Goal: Browse casually

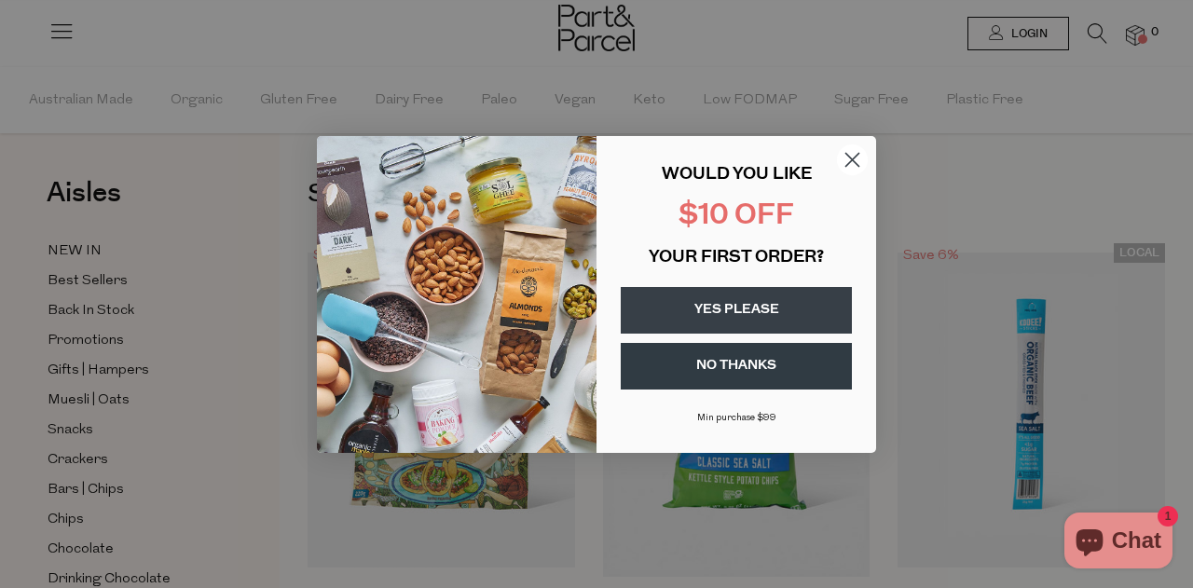
click at [851, 146] on circle "Close dialog" at bounding box center [852, 159] width 31 height 31
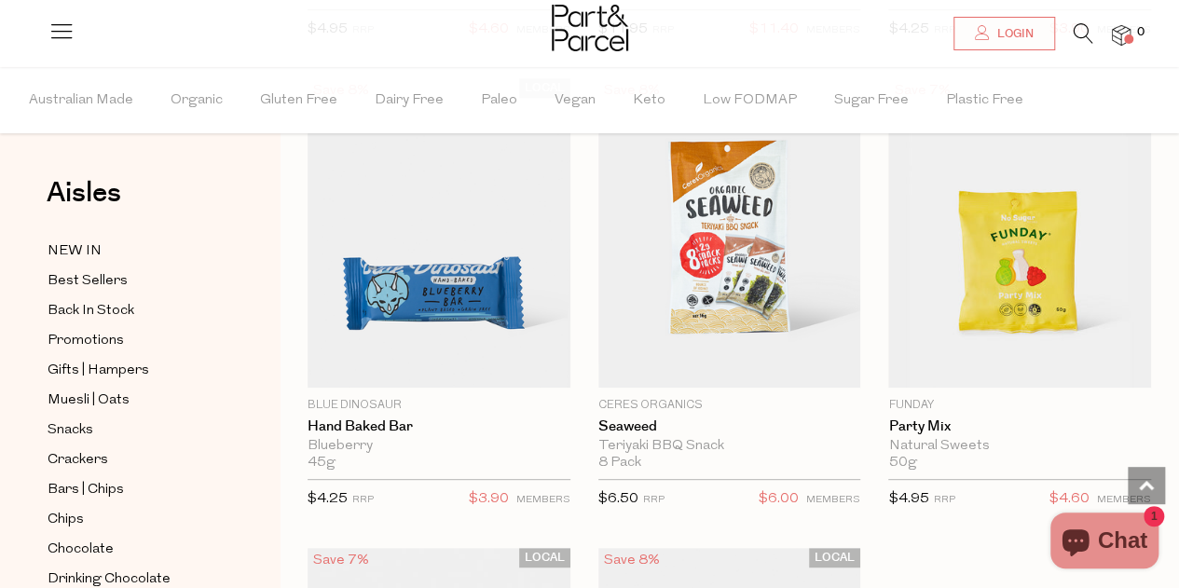
scroll to position [7257, 0]
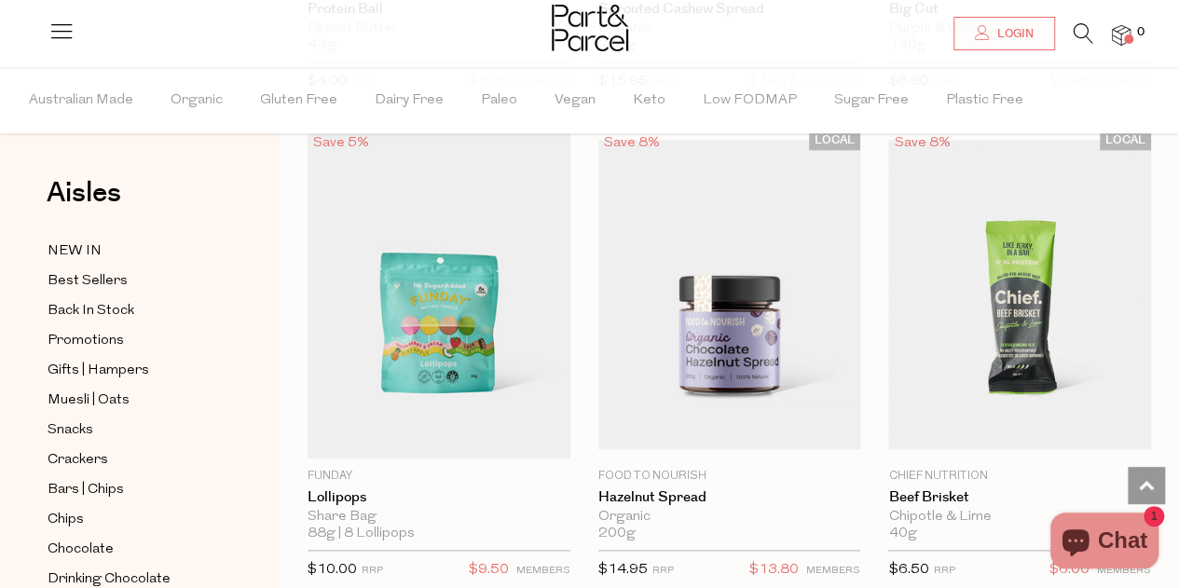
scroll to position [15223, 0]
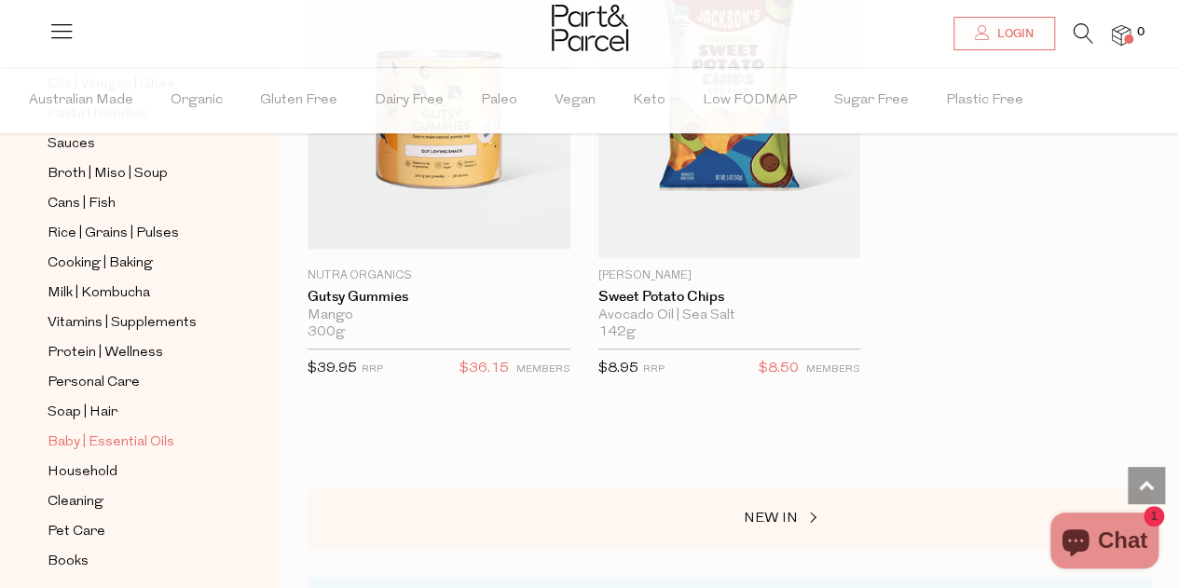
scroll to position [702, 0]
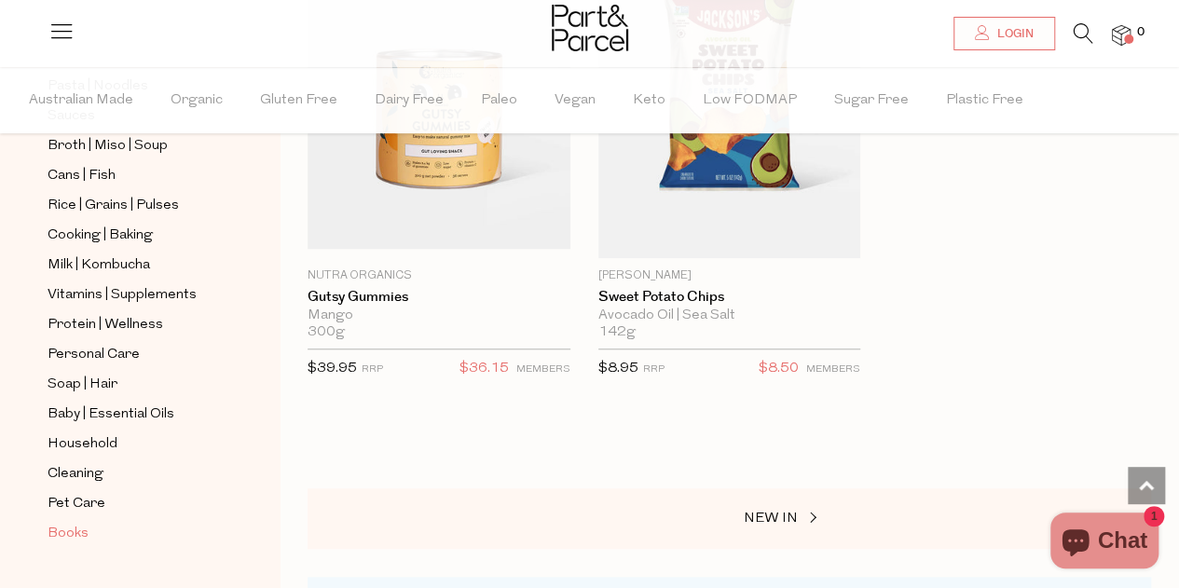
click at [60, 523] on span "Books" at bounding box center [68, 534] width 41 height 22
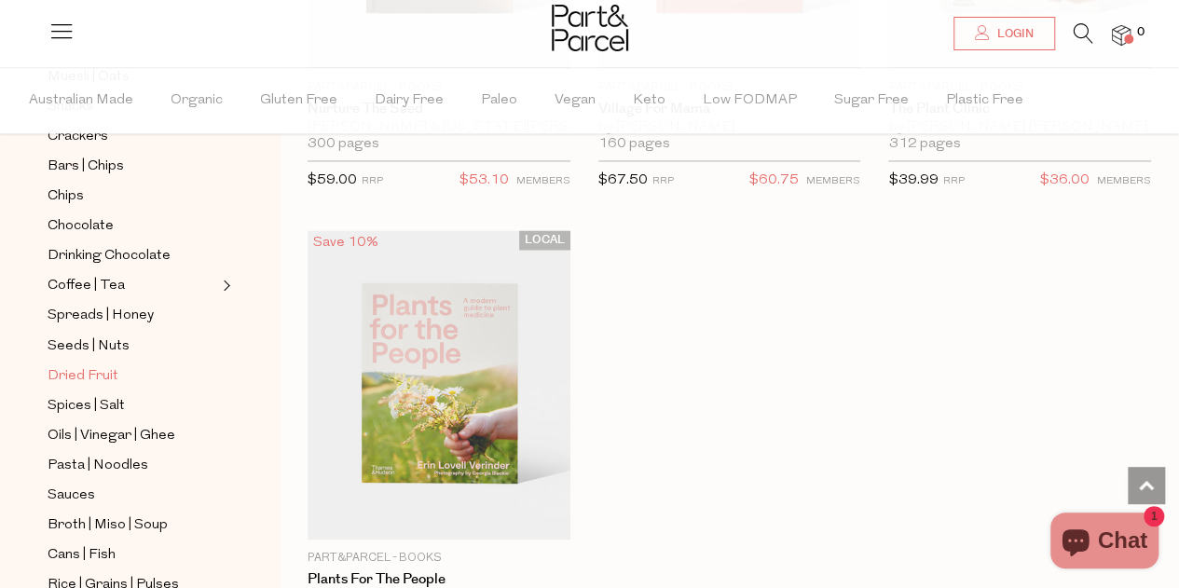
scroll to position [326, 0]
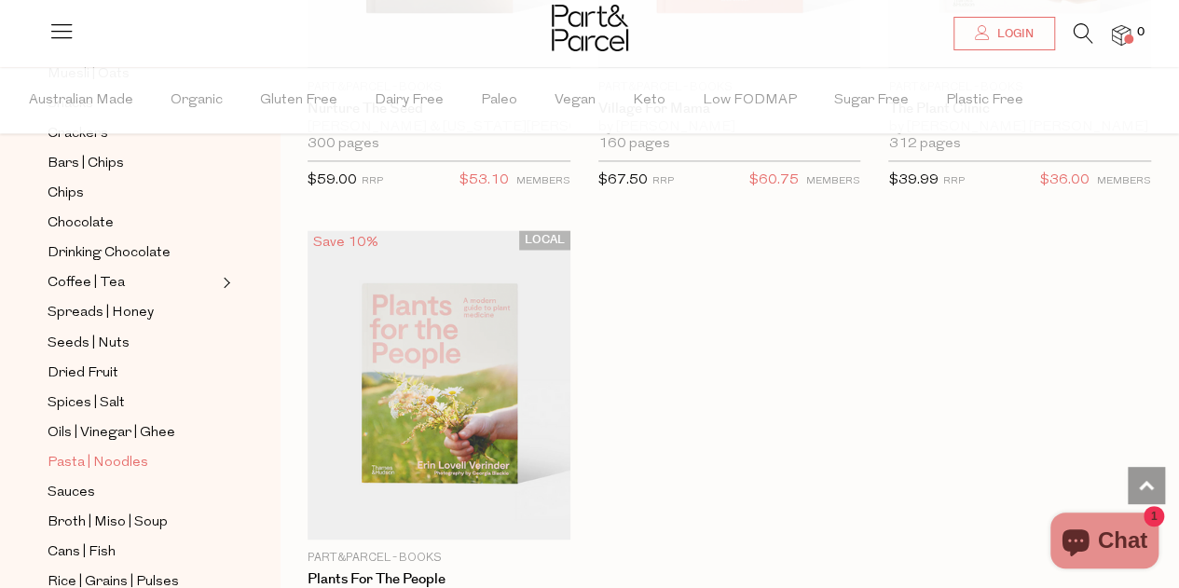
click at [124, 451] on span "Pasta | Noodles" at bounding box center [98, 462] width 101 height 22
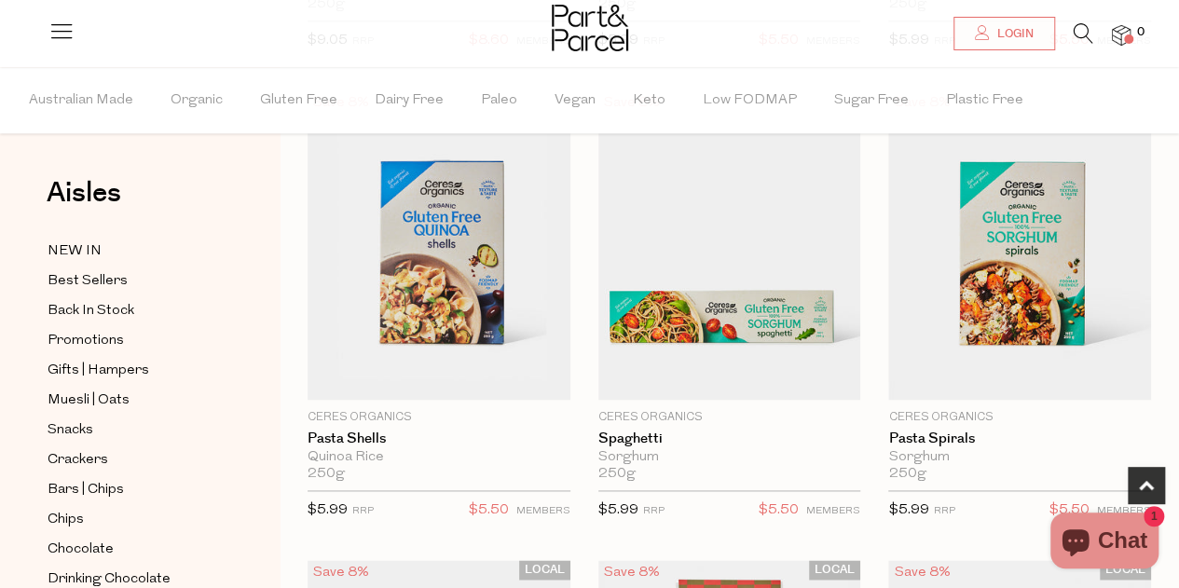
scroll to position [1094, 0]
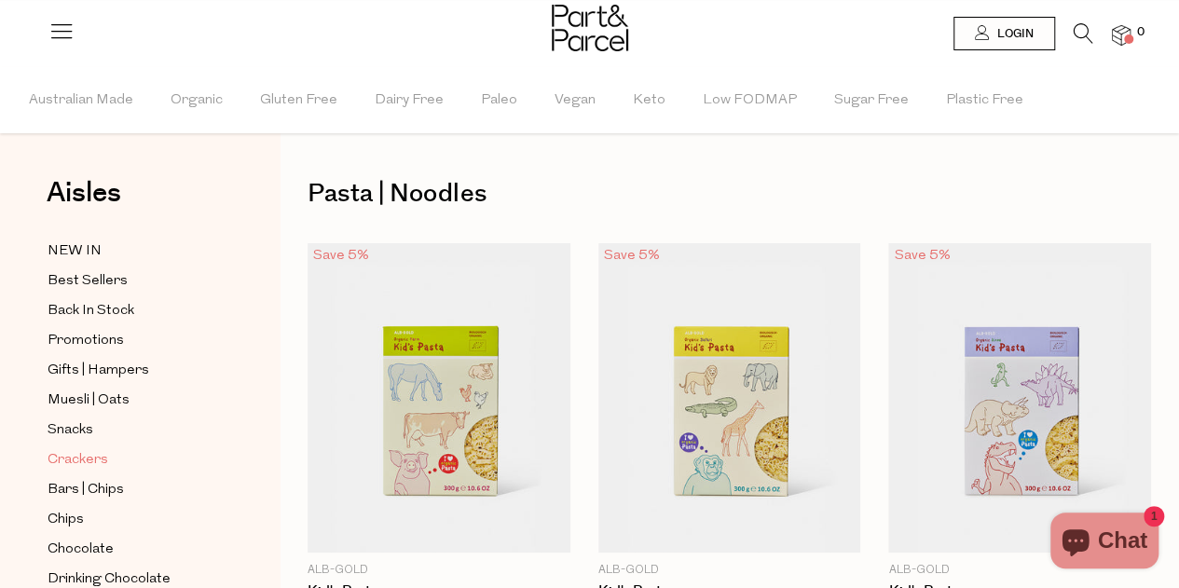
scroll to position [19, 0]
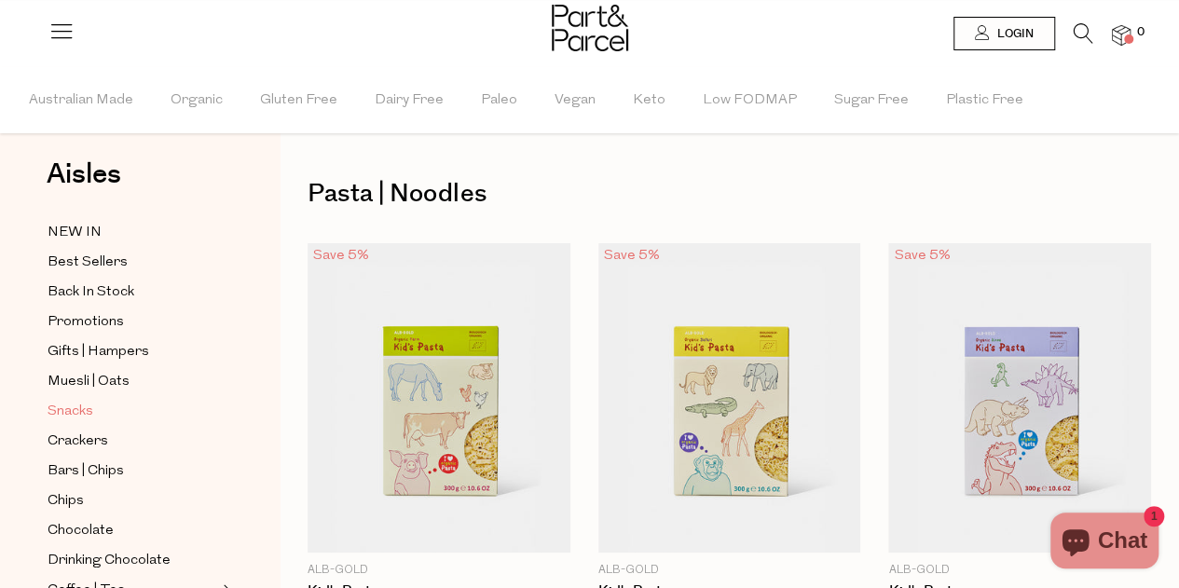
click at [86, 411] on span "Snacks" at bounding box center [71, 412] width 46 height 22
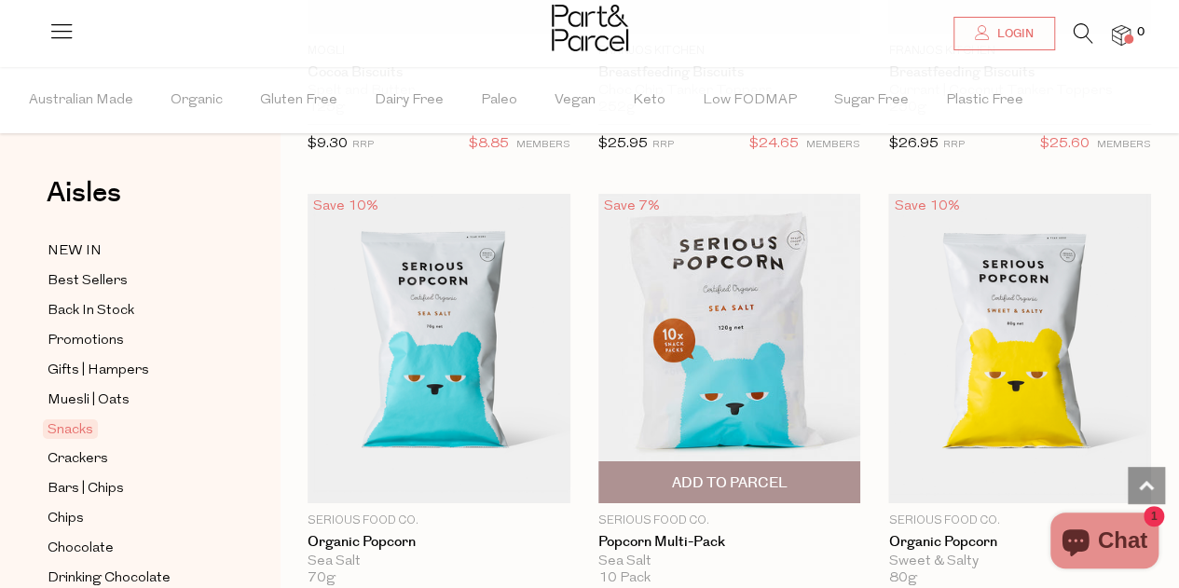
scroll to position [7126, 0]
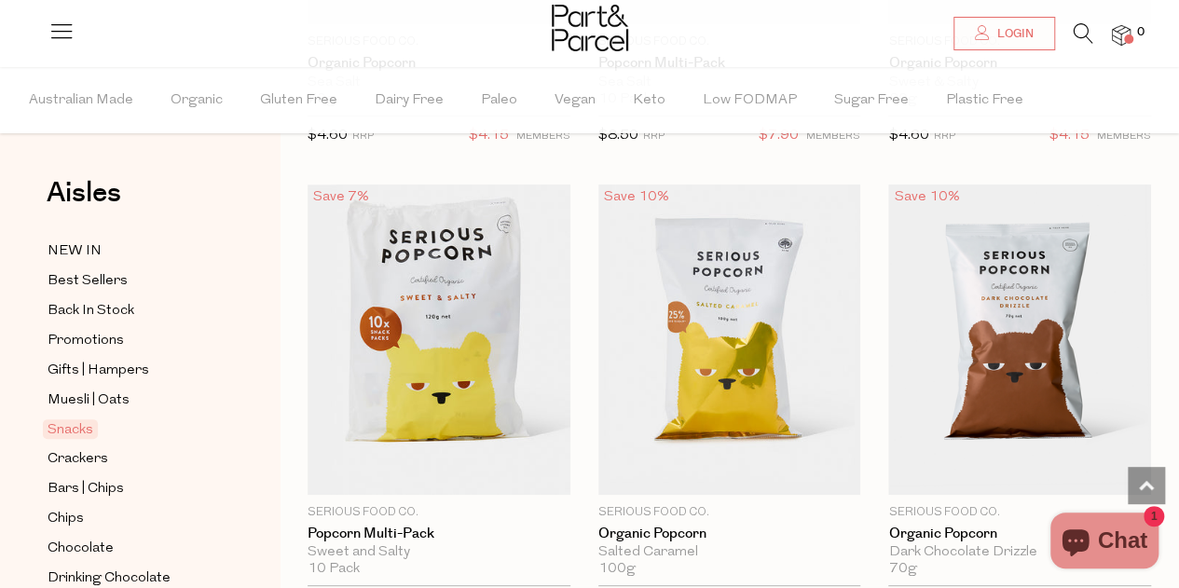
drag, startPoint x: 405, startPoint y: 294, endPoint x: 1154, endPoint y: 257, distance: 749.2
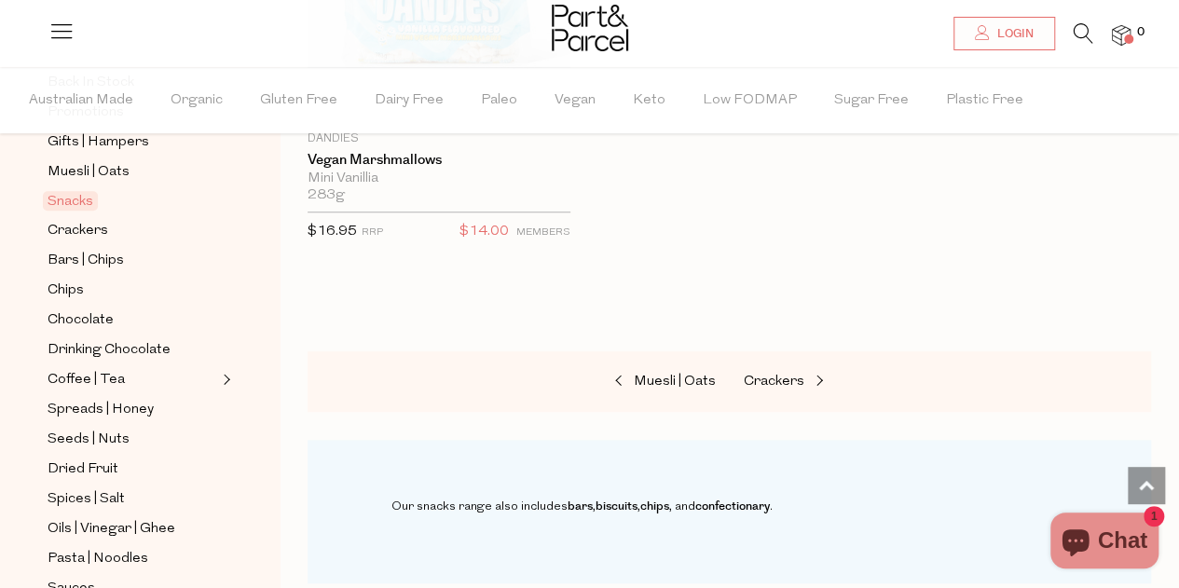
scroll to position [229, 0]
click at [110, 487] on span "Spices | Salt" at bounding box center [86, 498] width 77 height 22
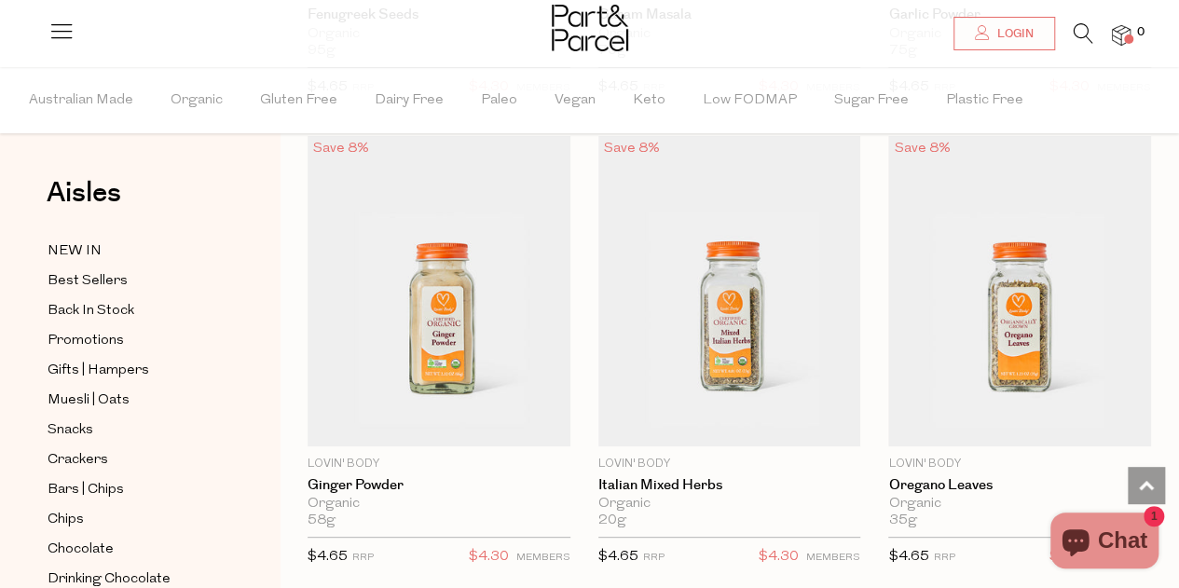
scroll to position [7204, 0]
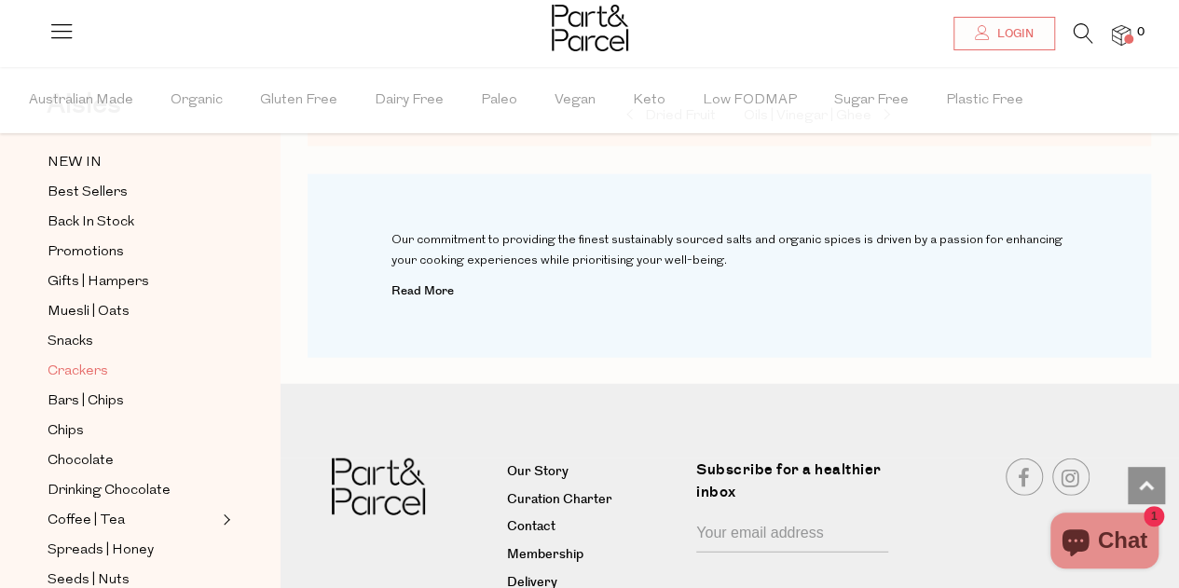
scroll to position [62, 0]
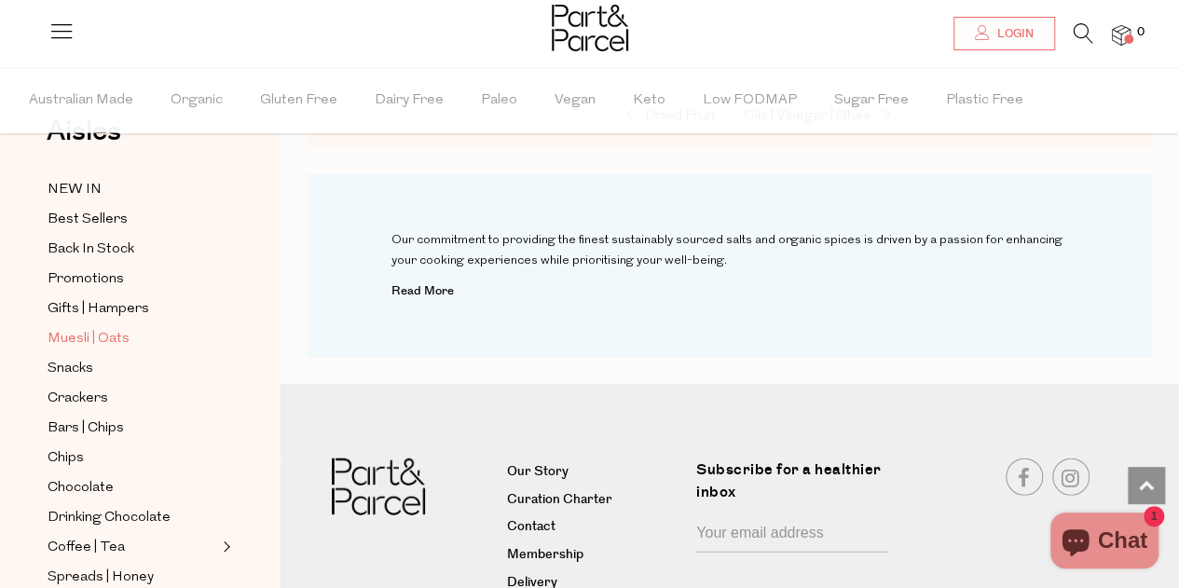
click at [91, 336] on span "Muesli | Oats" at bounding box center [89, 339] width 82 height 22
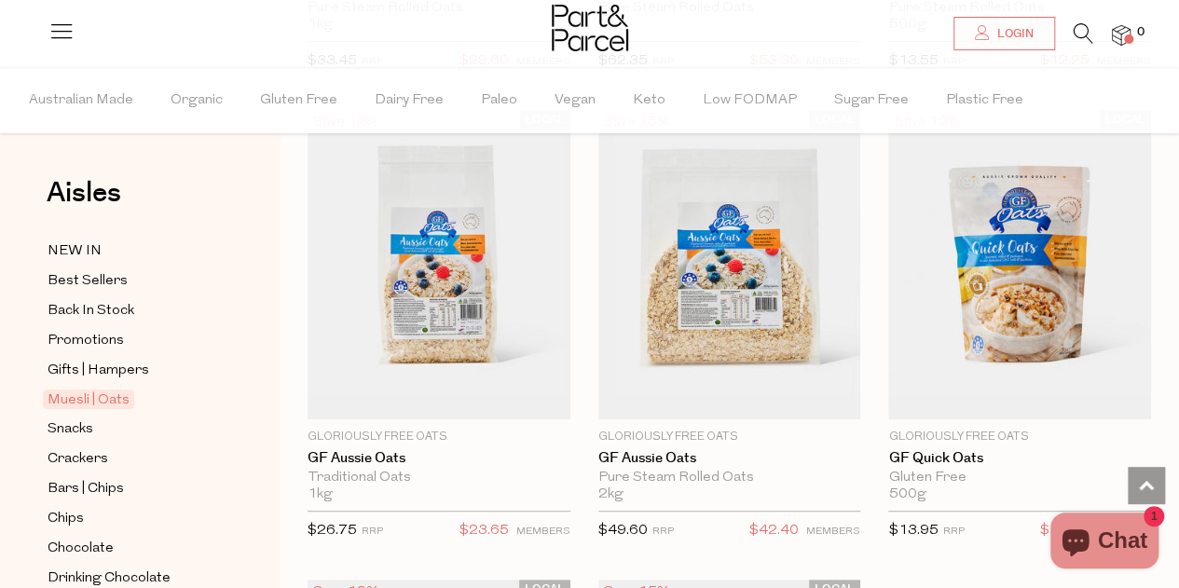
scroll to position [7220, 0]
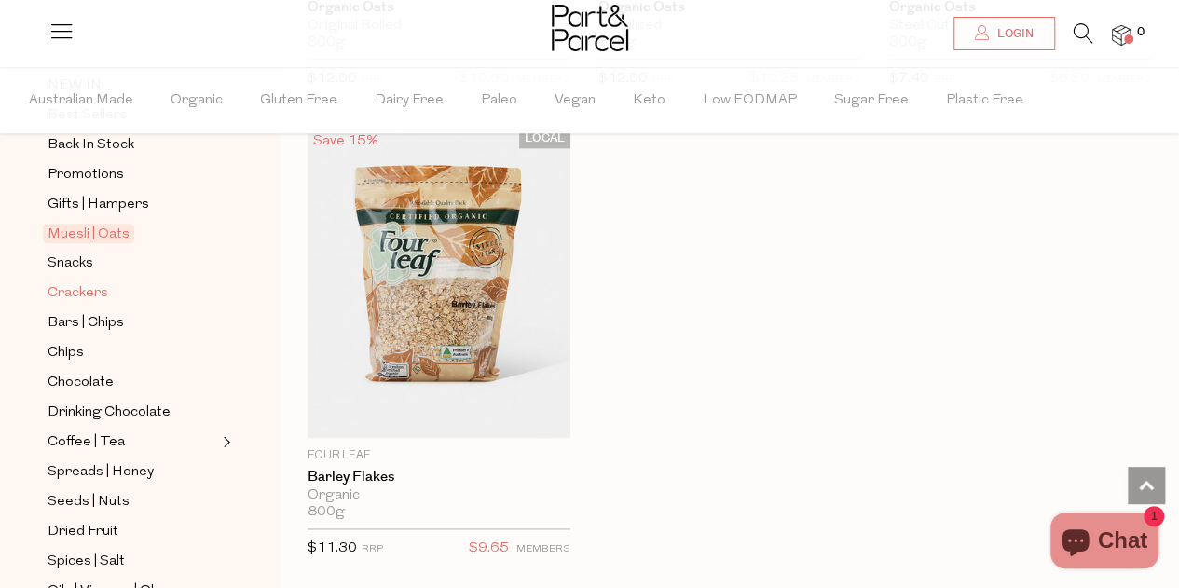
scroll to position [167, 0]
click at [80, 349] on span "Chips" at bounding box center [66, 352] width 36 height 22
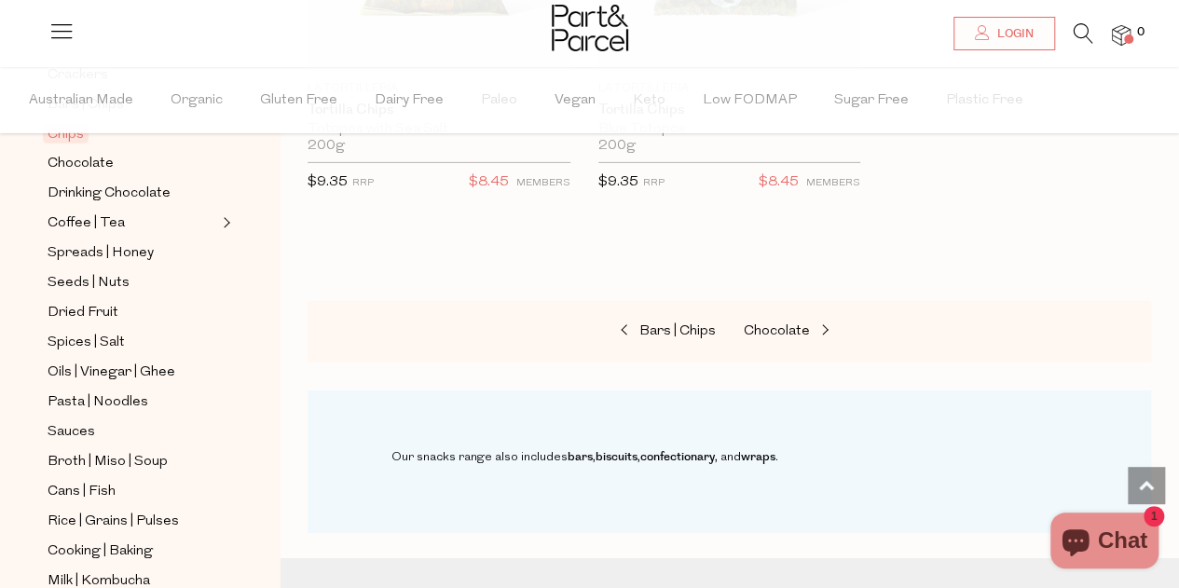
scroll to position [389, 0]
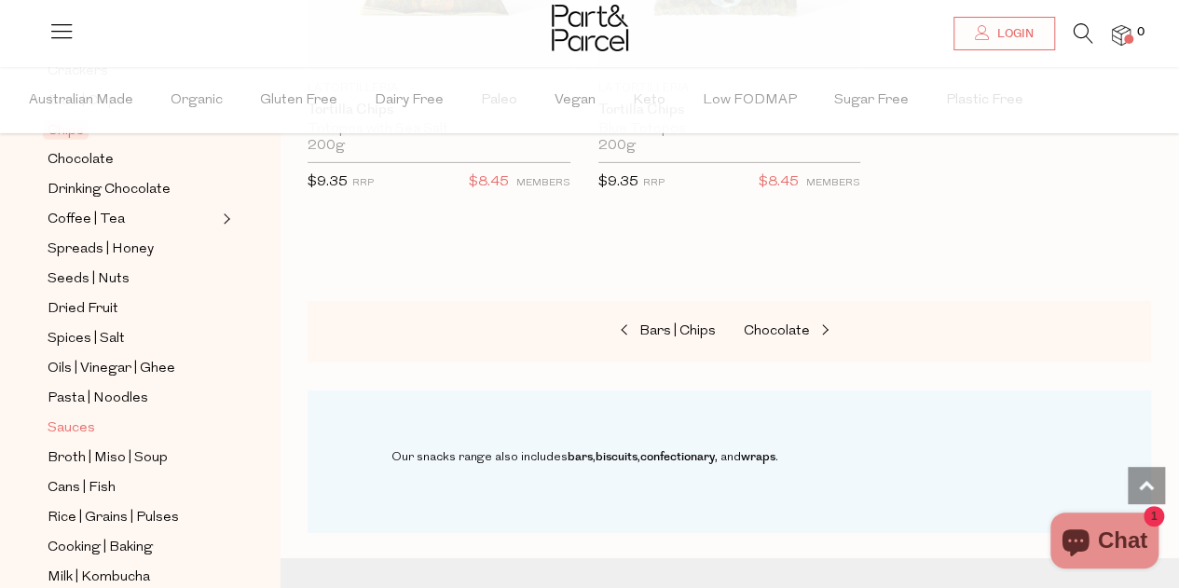
drag, startPoint x: 433, startPoint y: 362, endPoint x: 80, endPoint y: 409, distance: 356.2
click at [80, 417] on span "Sauces" at bounding box center [72, 428] width 48 height 22
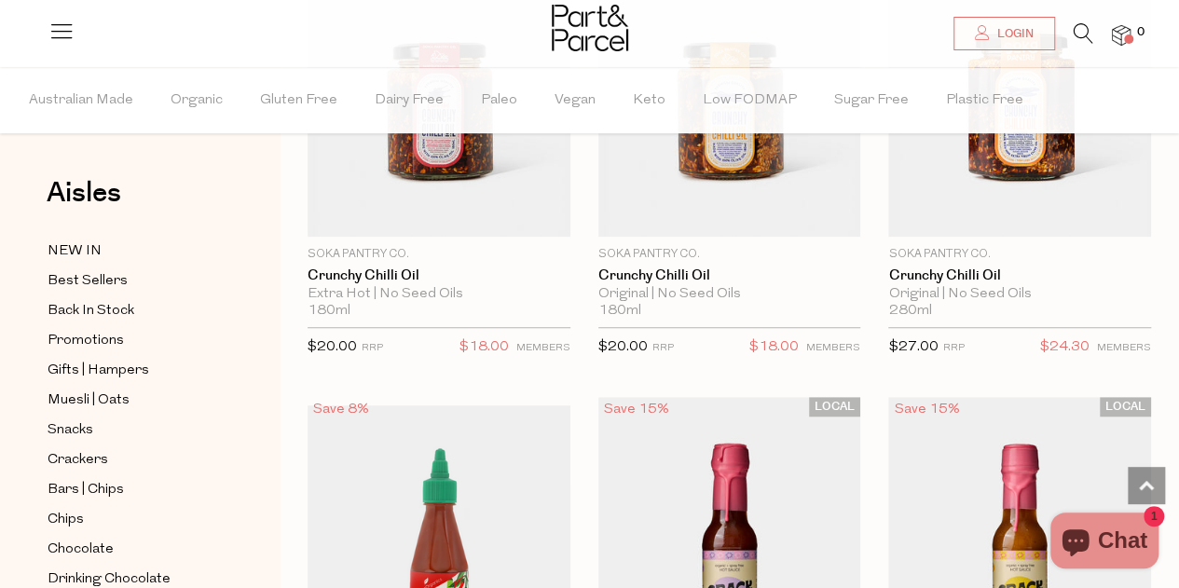
scroll to position [4100, 0]
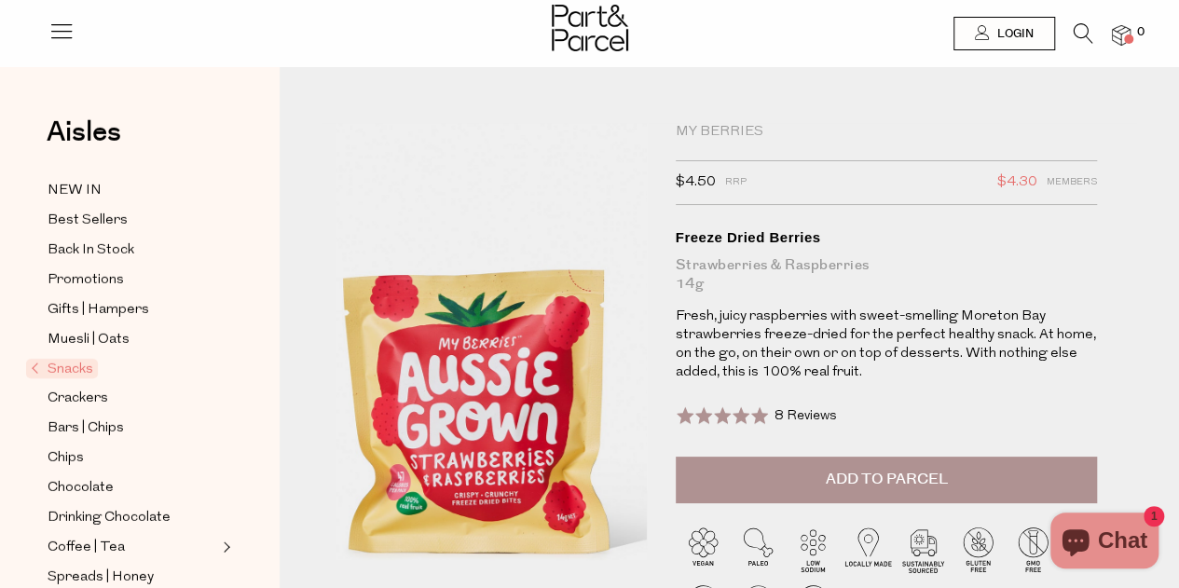
click at [509, 336] on img at bounding box center [477, 343] width 560 height 661
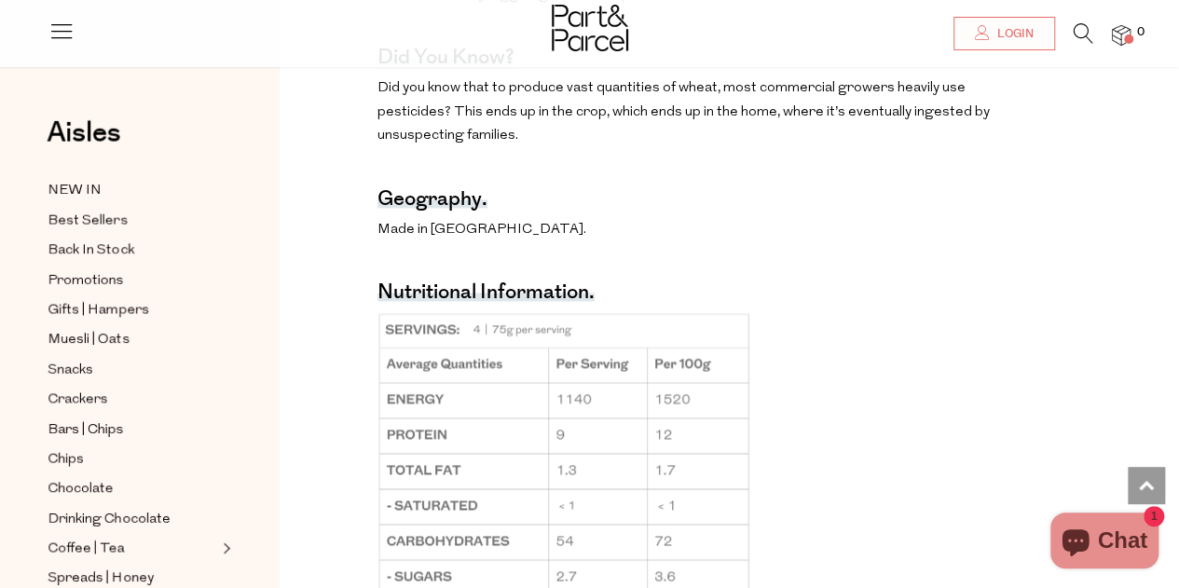
scroll to position [1200, 0]
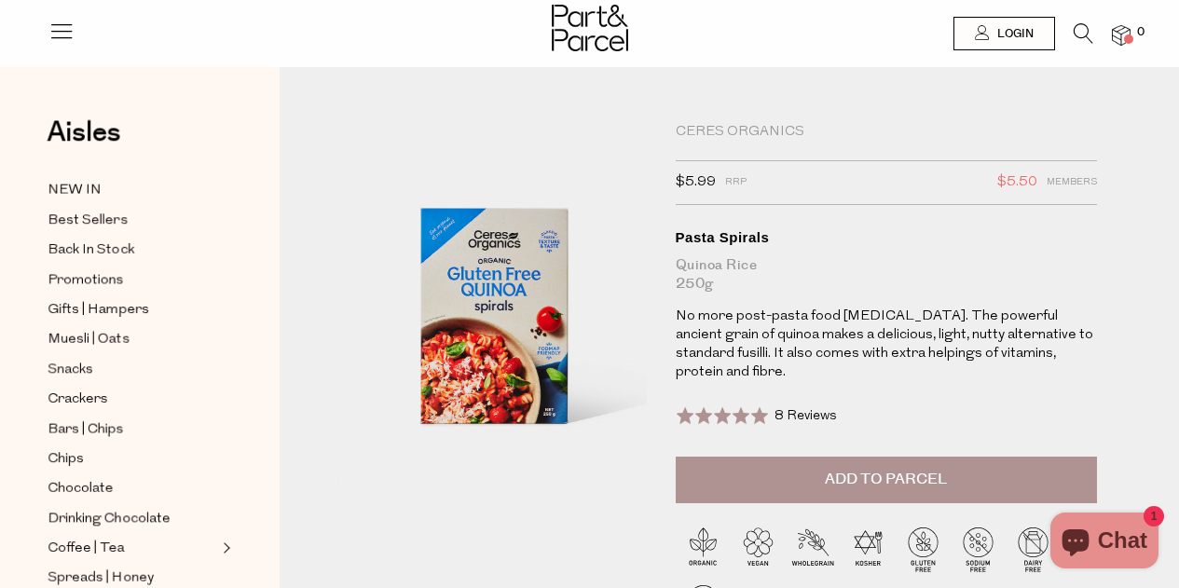
click at [553, 298] on img at bounding box center [441, 363] width 560 height 661
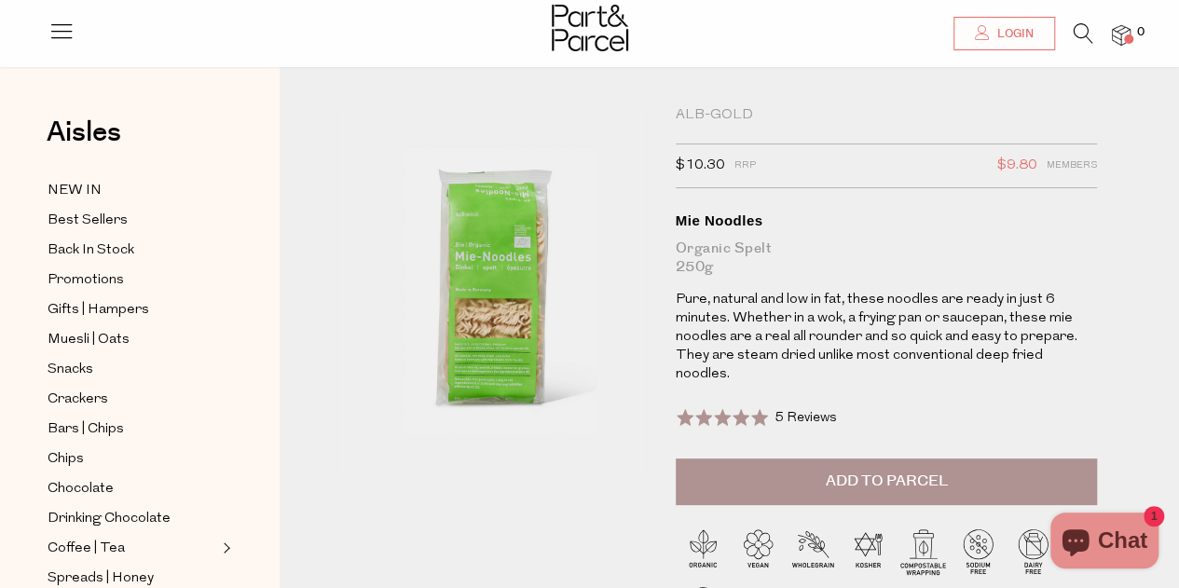
scroll to position [3, 0]
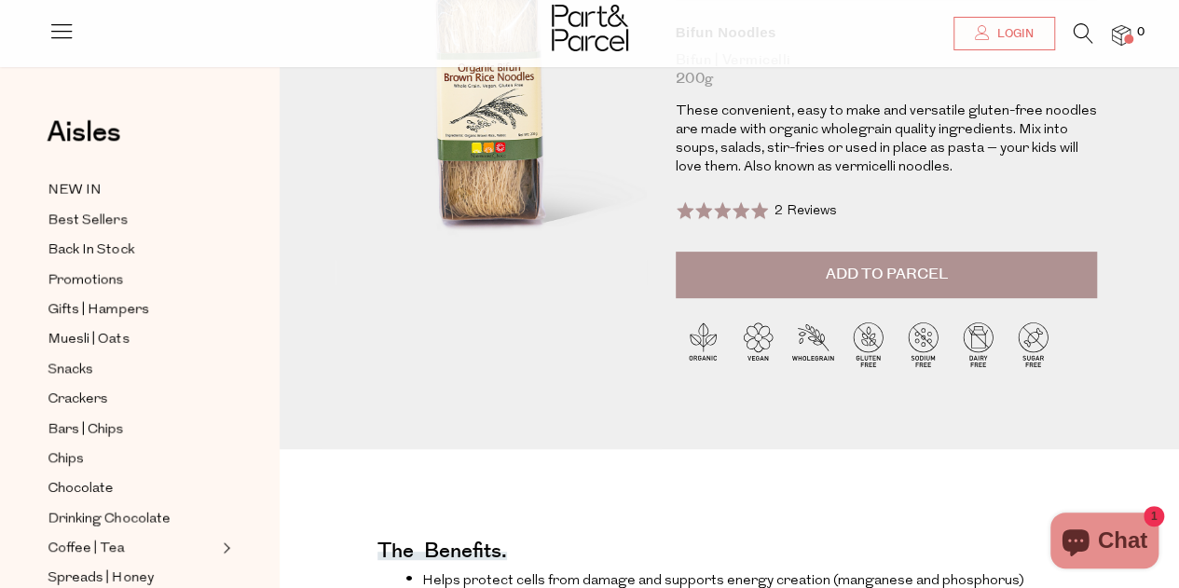
scroll to position [4, 0]
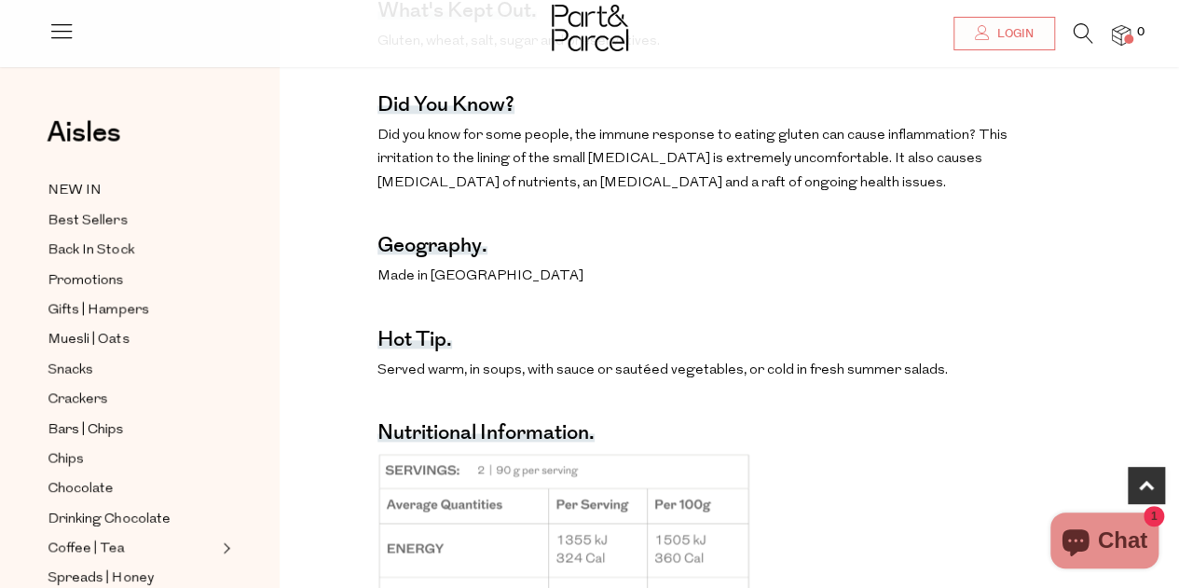
scroll to position [1089, 0]
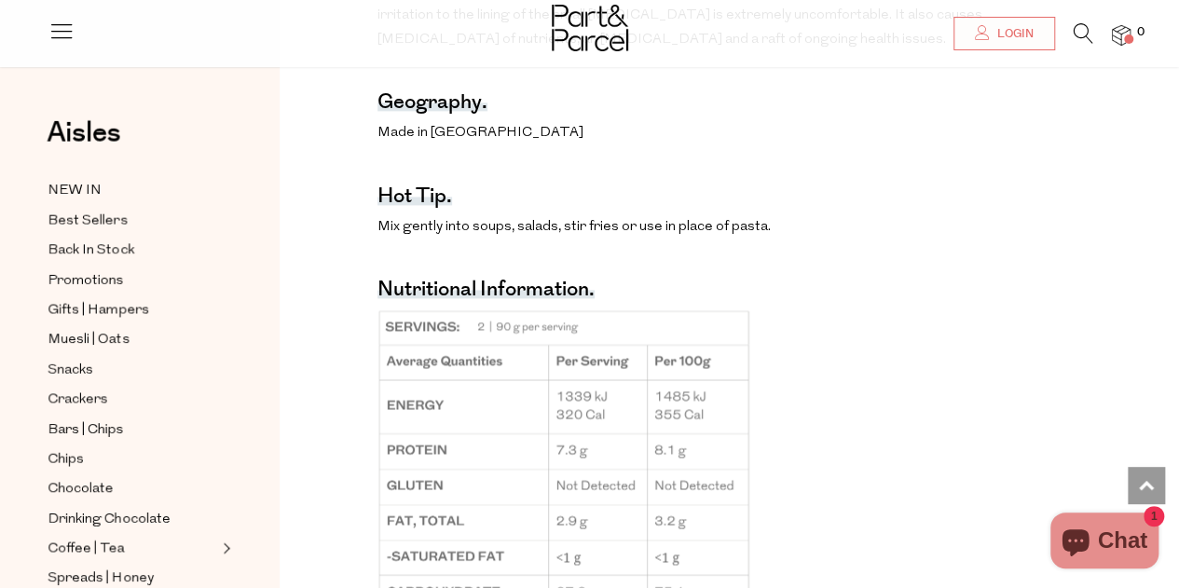
scroll to position [1225, 0]
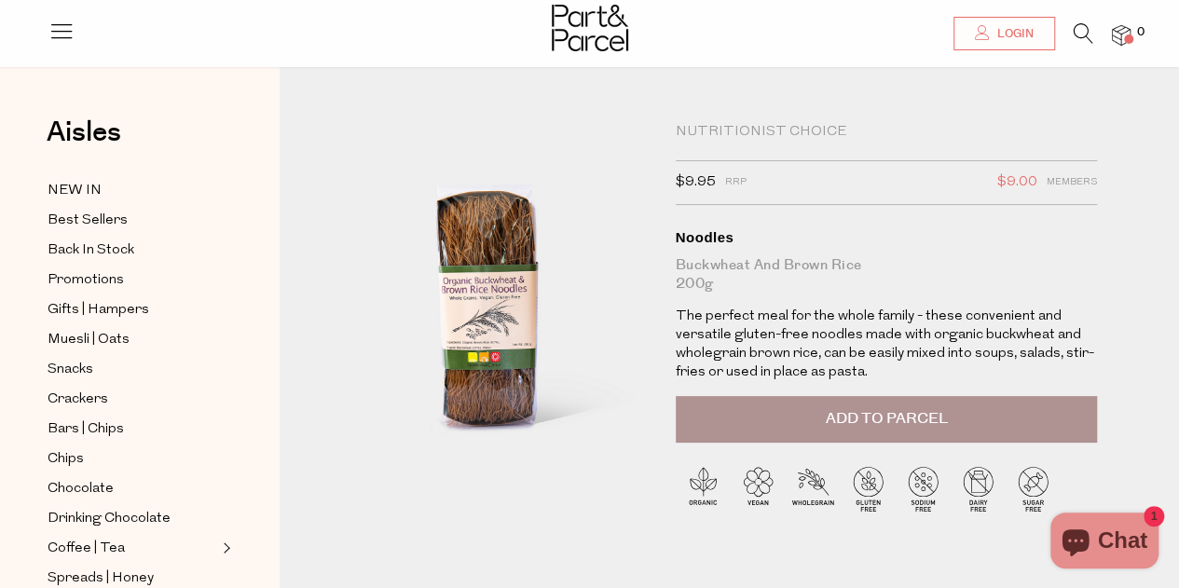
scroll to position [7, 0]
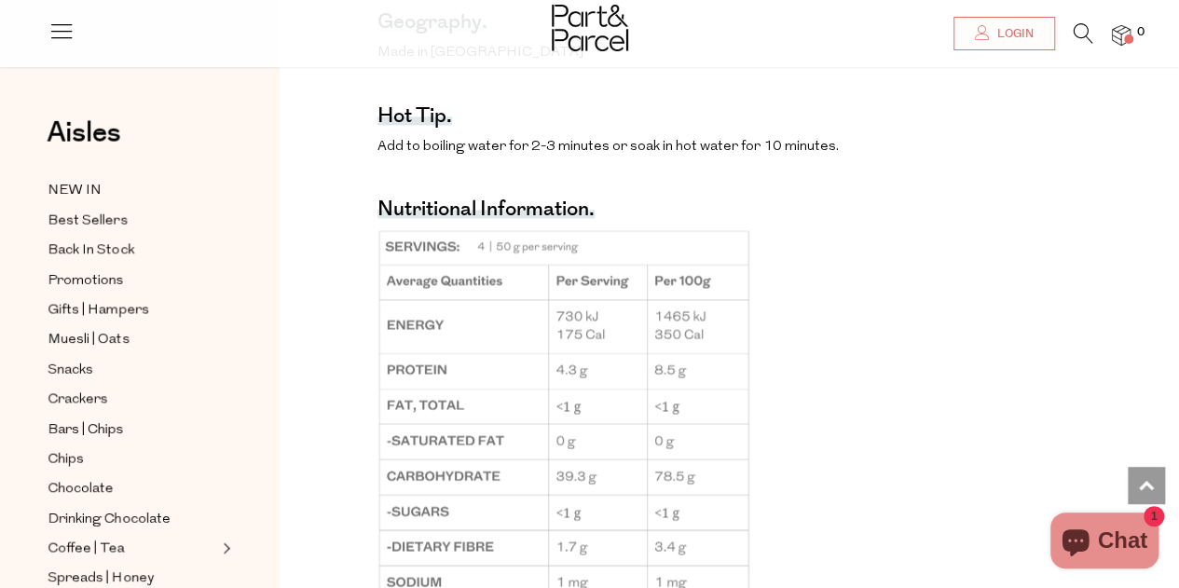
scroll to position [1288, 0]
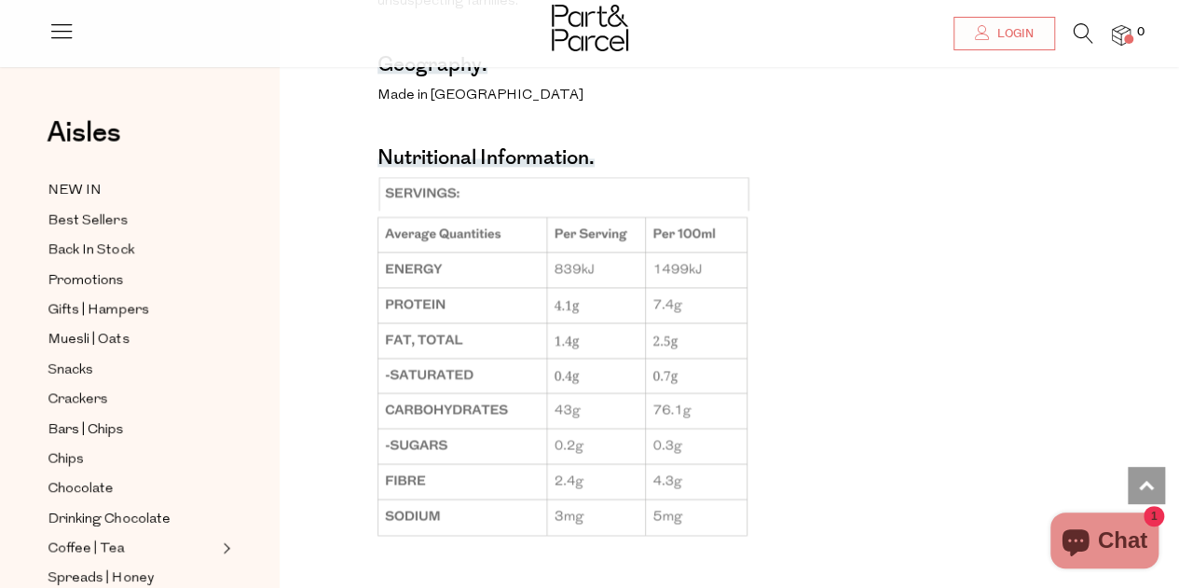
scroll to position [1205, 0]
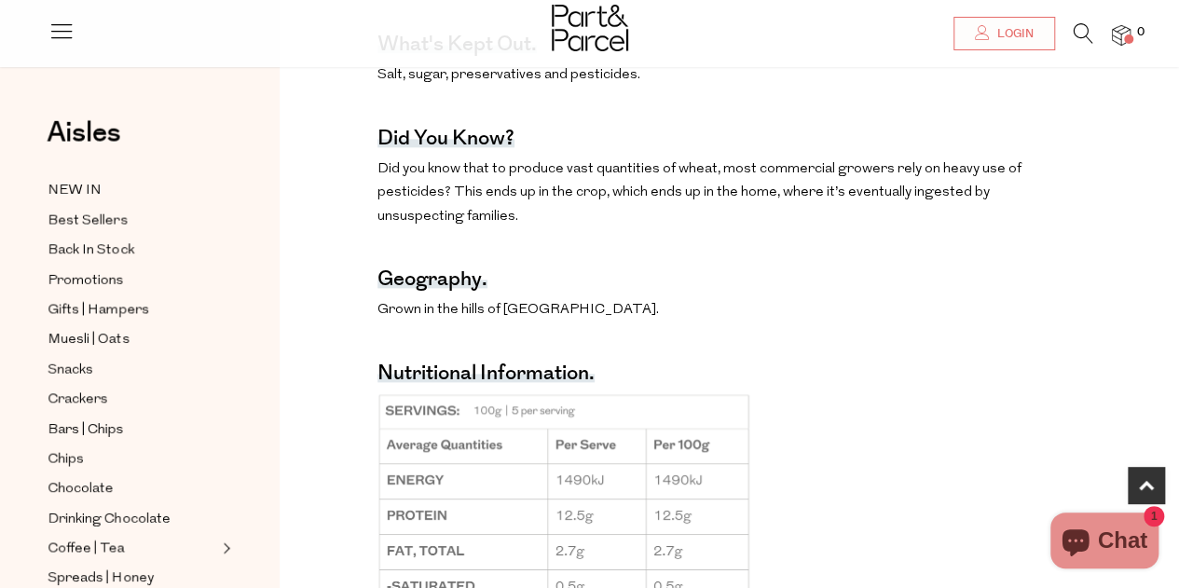
scroll to position [1106, 0]
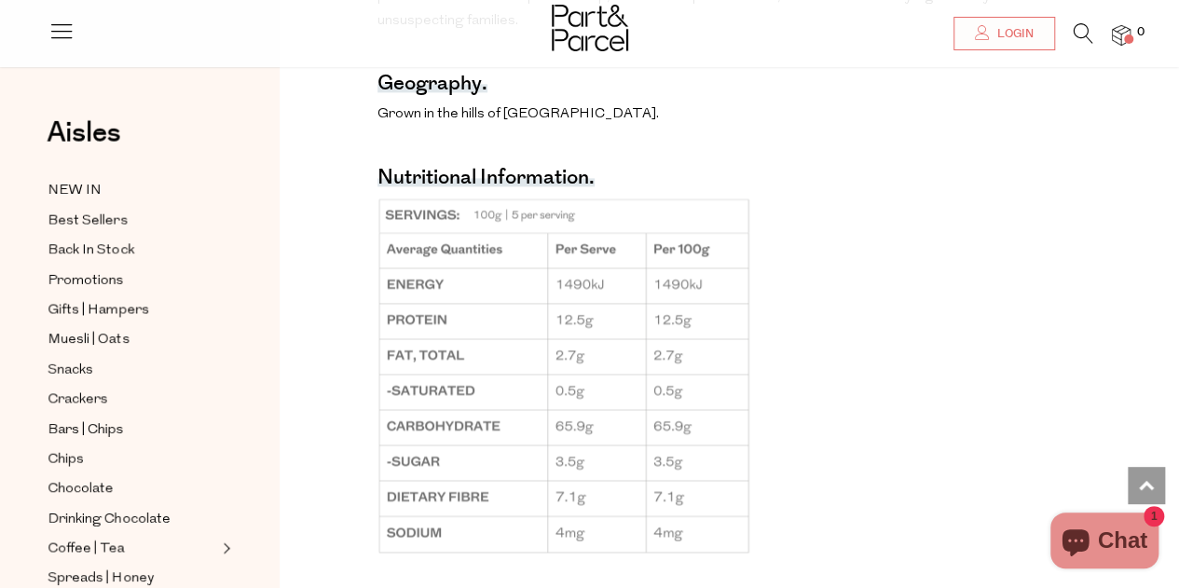
scroll to position [1210, 0]
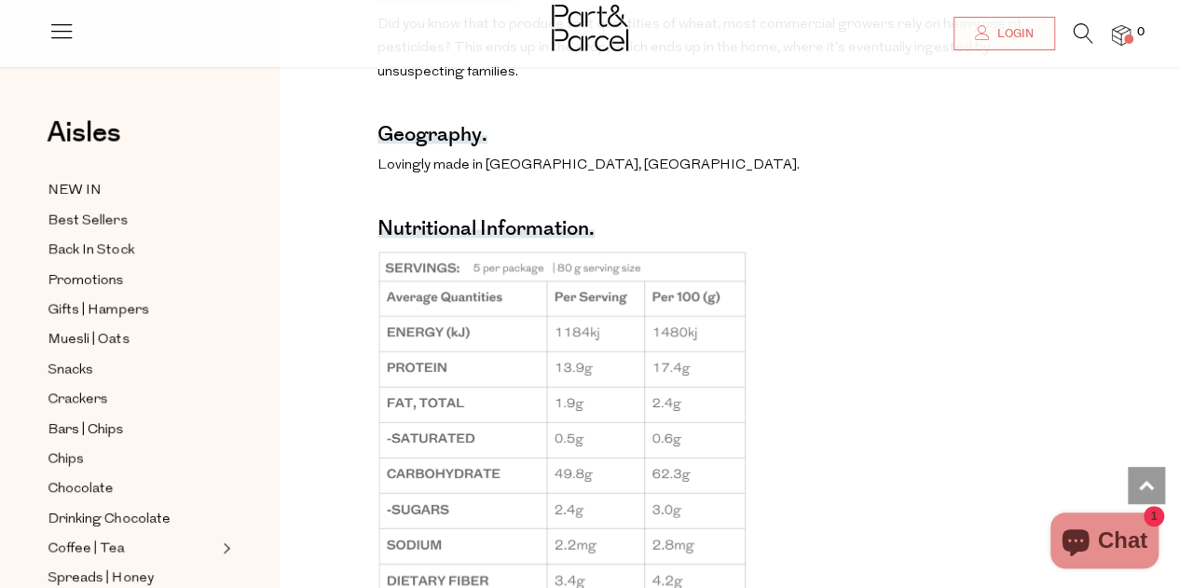
scroll to position [1239, 0]
